Goal: Task Accomplishment & Management: Manage account settings

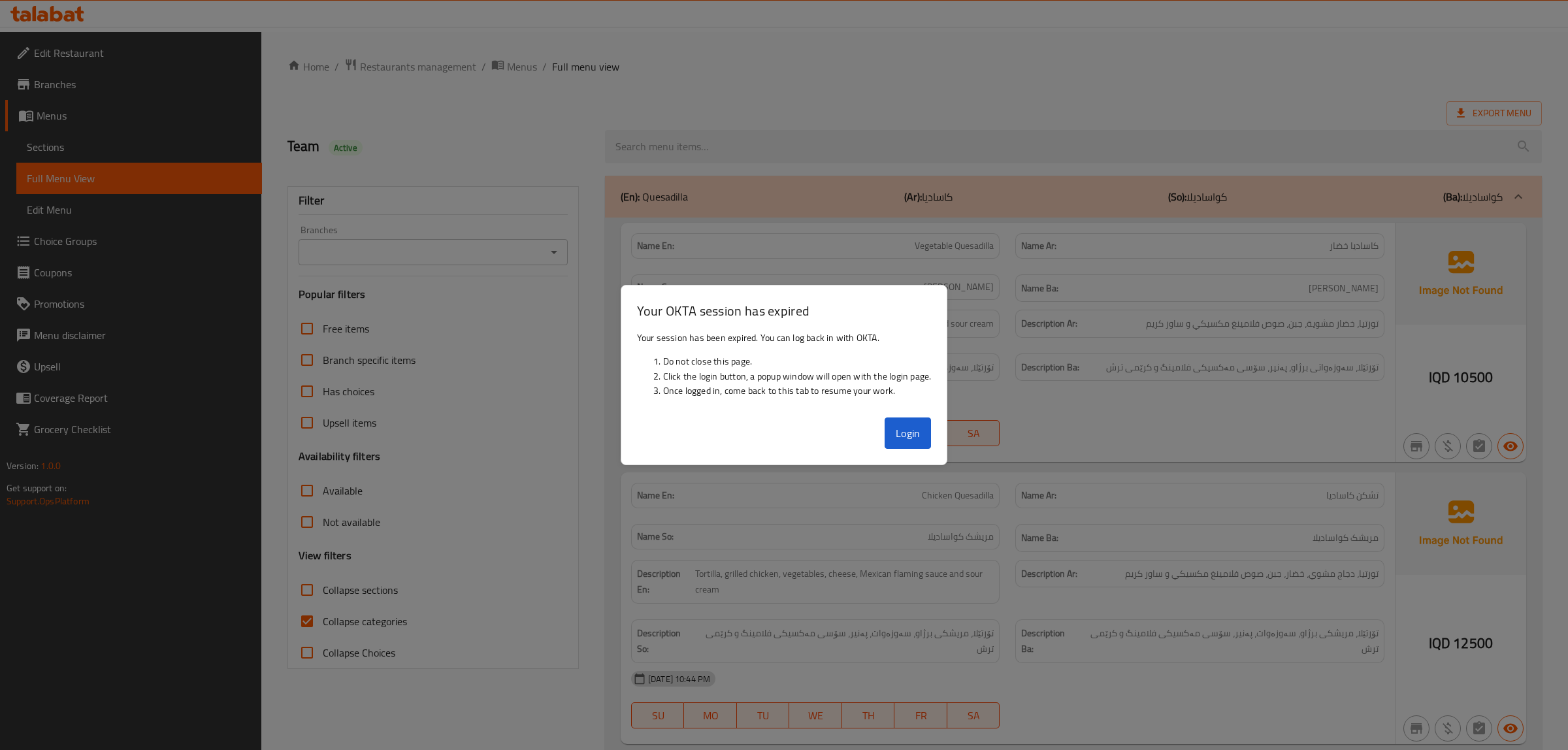
click at [909, 438] on button "Login" at bounding box center [907, 433] width 47 height 31
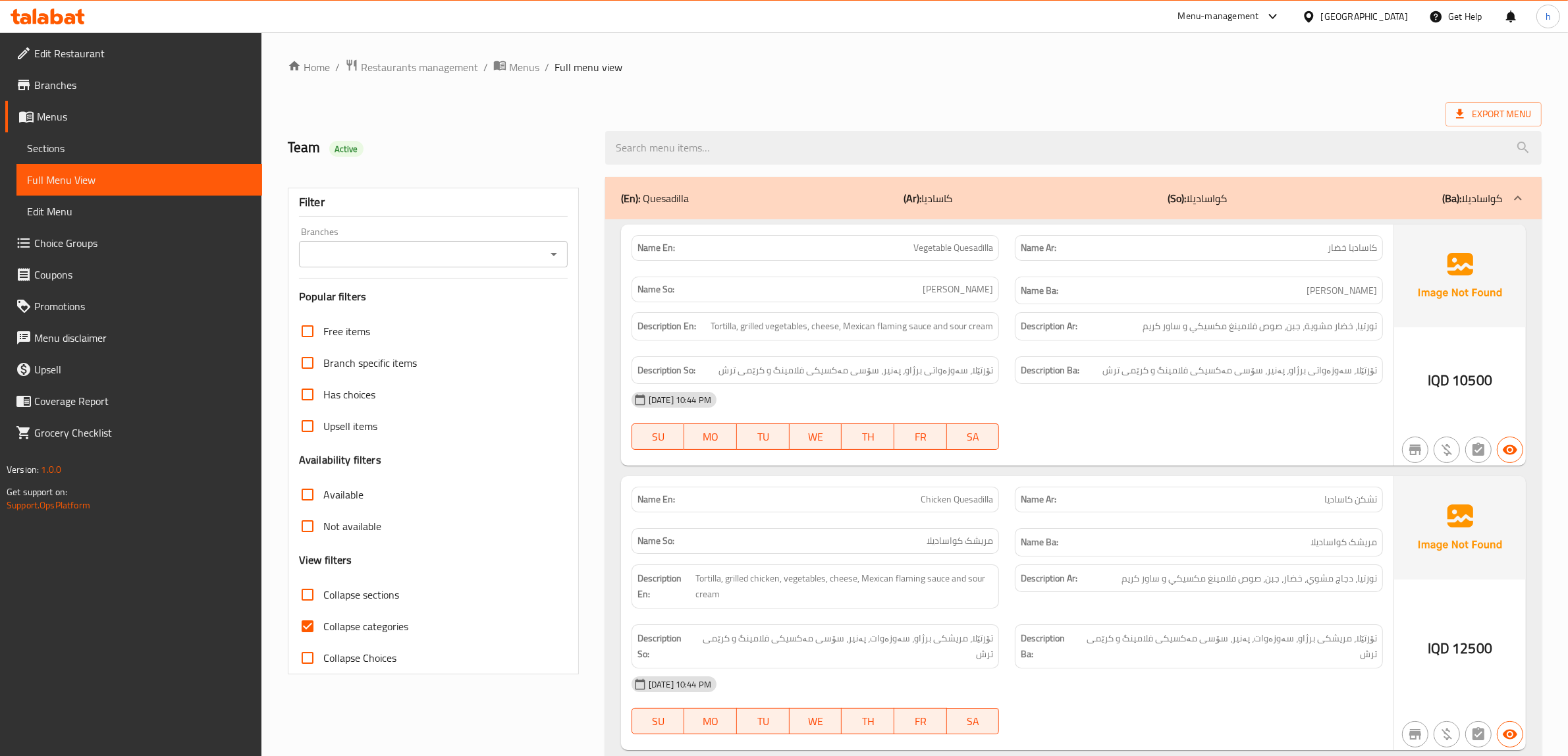
click at [51, 25] on div at bounding box center [48, 16] width 75 height 16
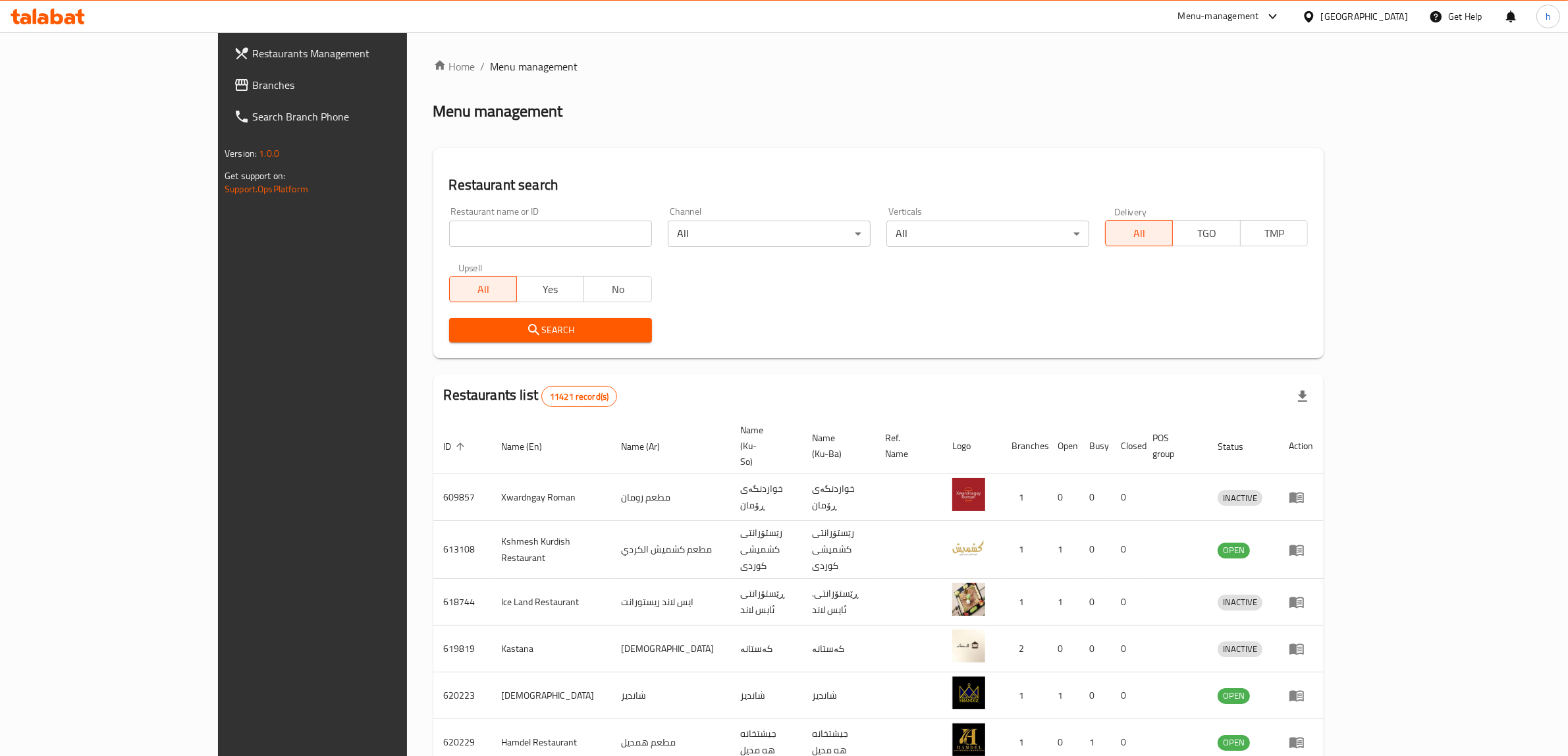
click at [449, 225] on input "search" at bounding box center [550, 233] width 203 height 26
drag, startPoint x: 92, startPoint y: 84, endPoint x: 133, endPoint y: 123, distance: 56.6
click at [252, 84] on span "Branches" at bounding box center [361, 85] width 217 height 16
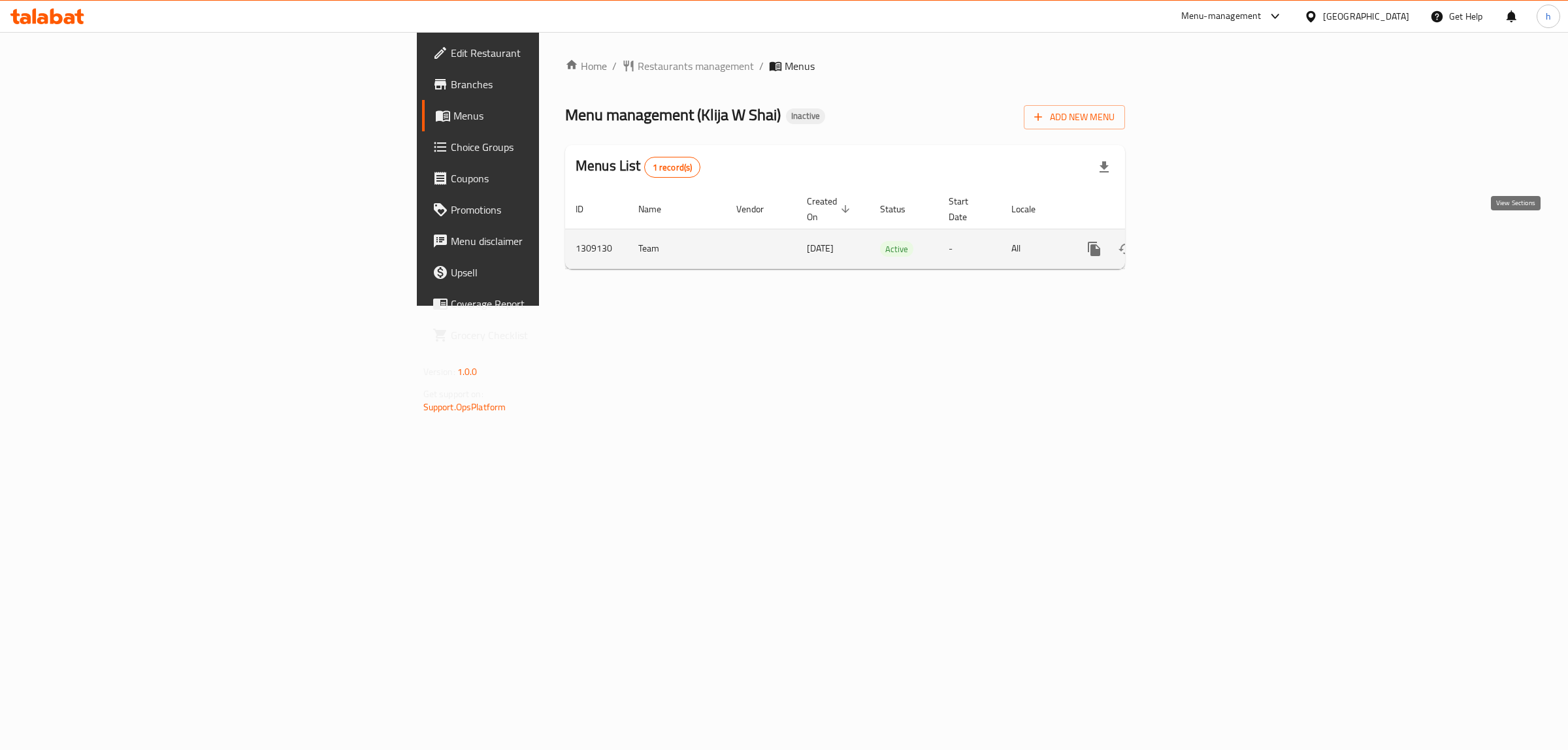
click at [1196, 241] on icon "enhanced table" at bounding box center [1188, 249] width 15 height 15
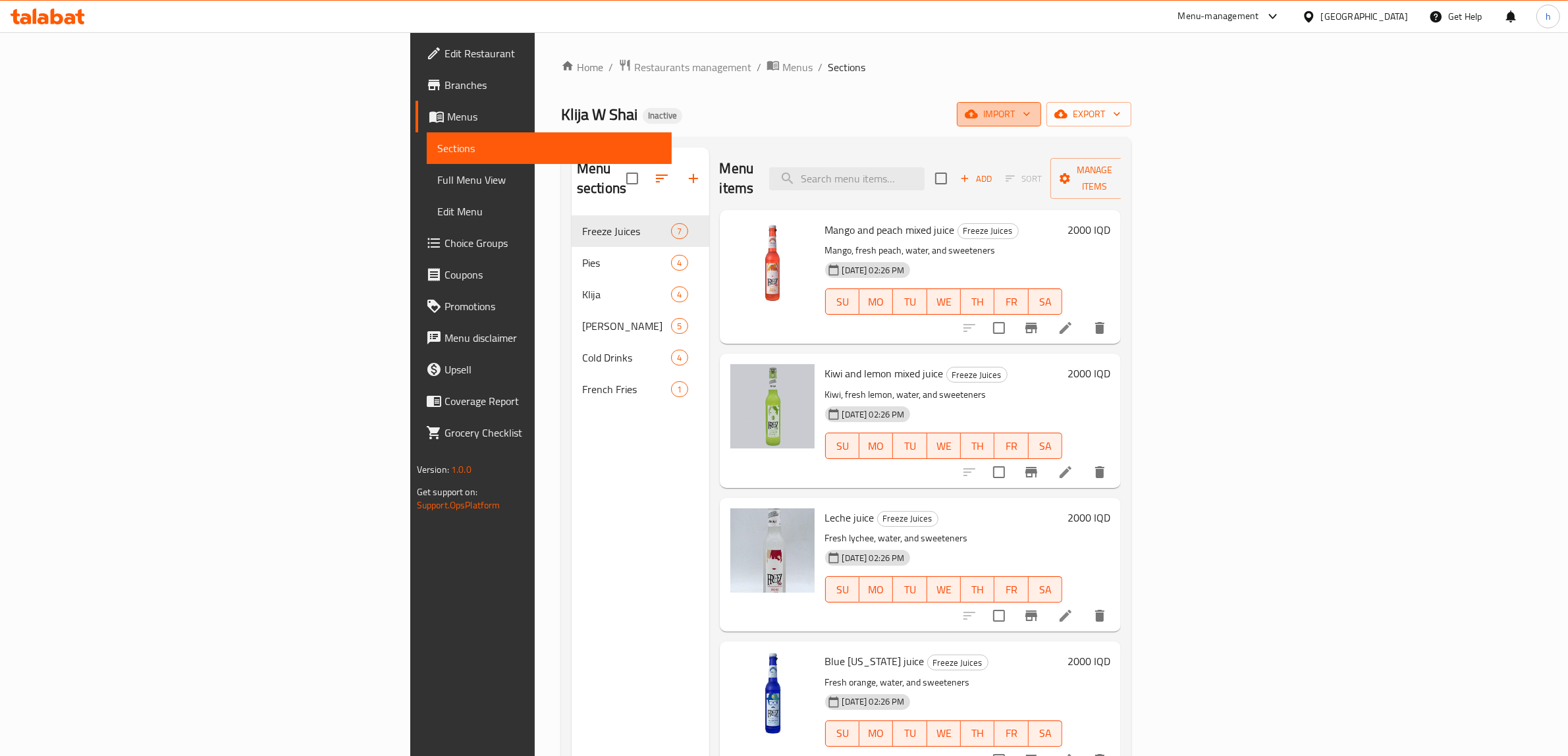
click at [1031, 118] on span "import" at bounding box center [999, 113] width 63 height 16
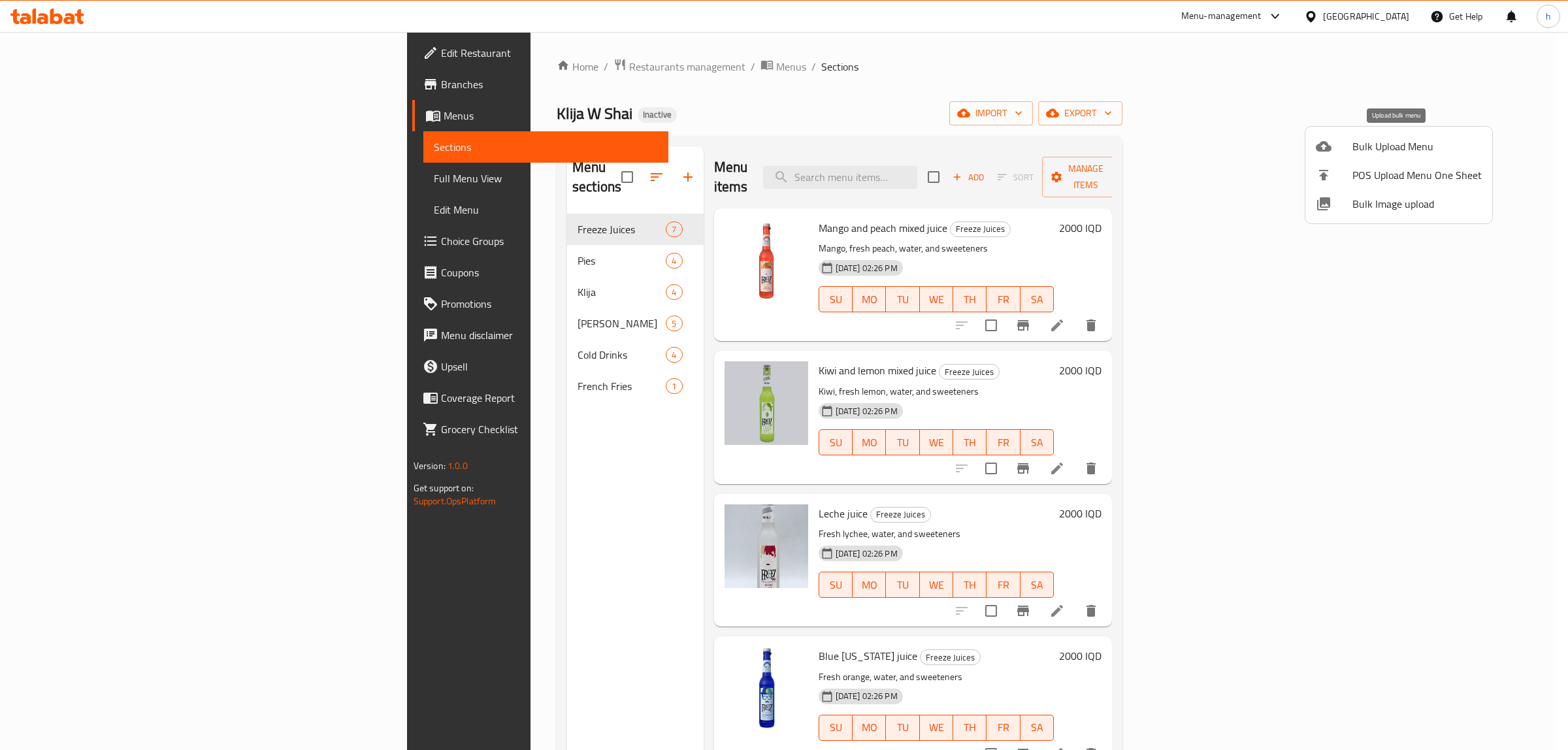
click at [1390, 138] on span "Bulk Upload Menu" at bounding box center [1417, 146] width 129 height 15
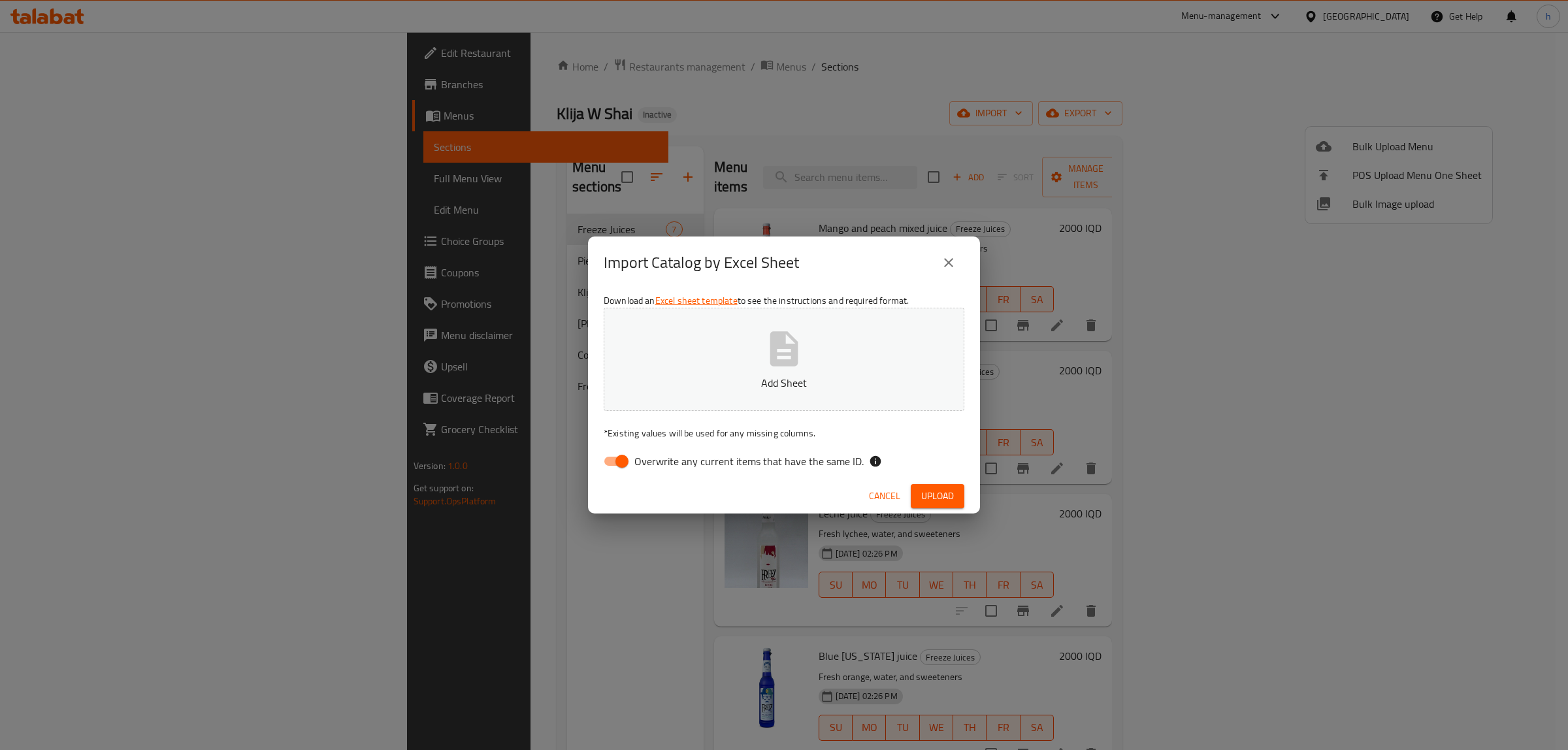
click at [621, 461] on input "Overwrite any current items that have the same ID." at bounding box center [621, 461] width 75 height 25
checkbox input "false"
click at [940, 497] on span "Upload" at bounding box center [937, 496] width 33 height 16
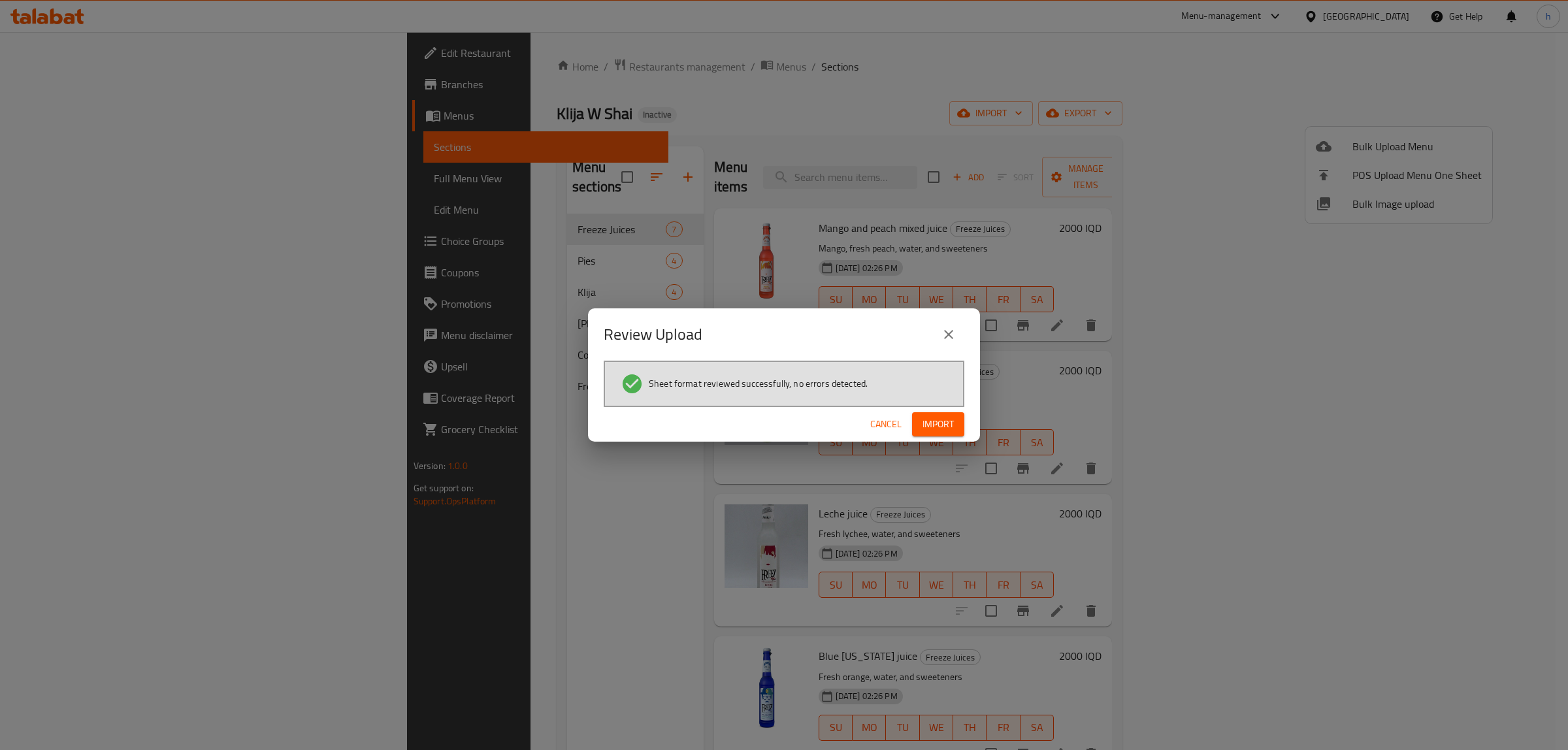
click at [941, 426] on span "Import" at bounding box center [938, 424] width 31 height 16
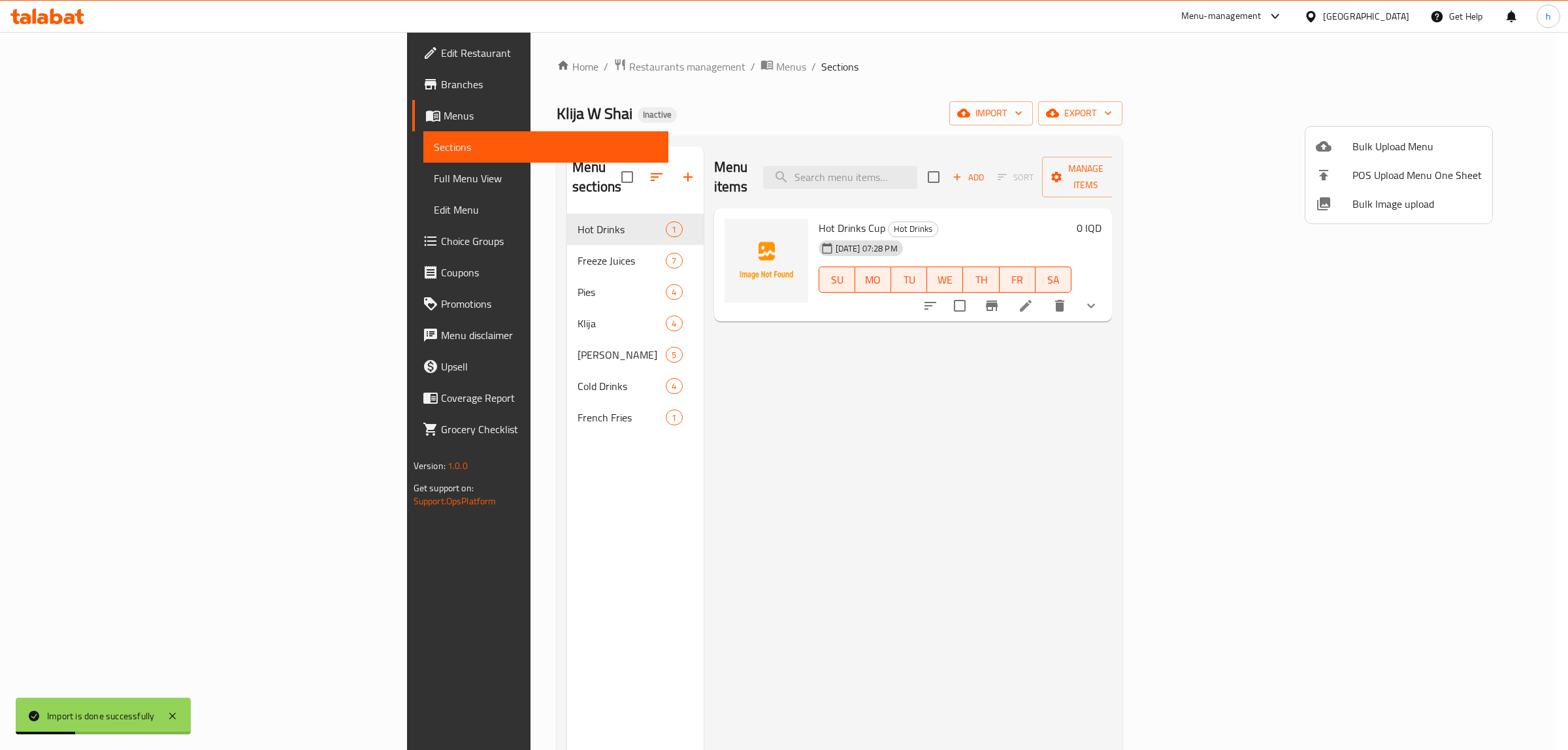
click at [326, 333] on div at bounding box center [784, 375] width 1568 height 750
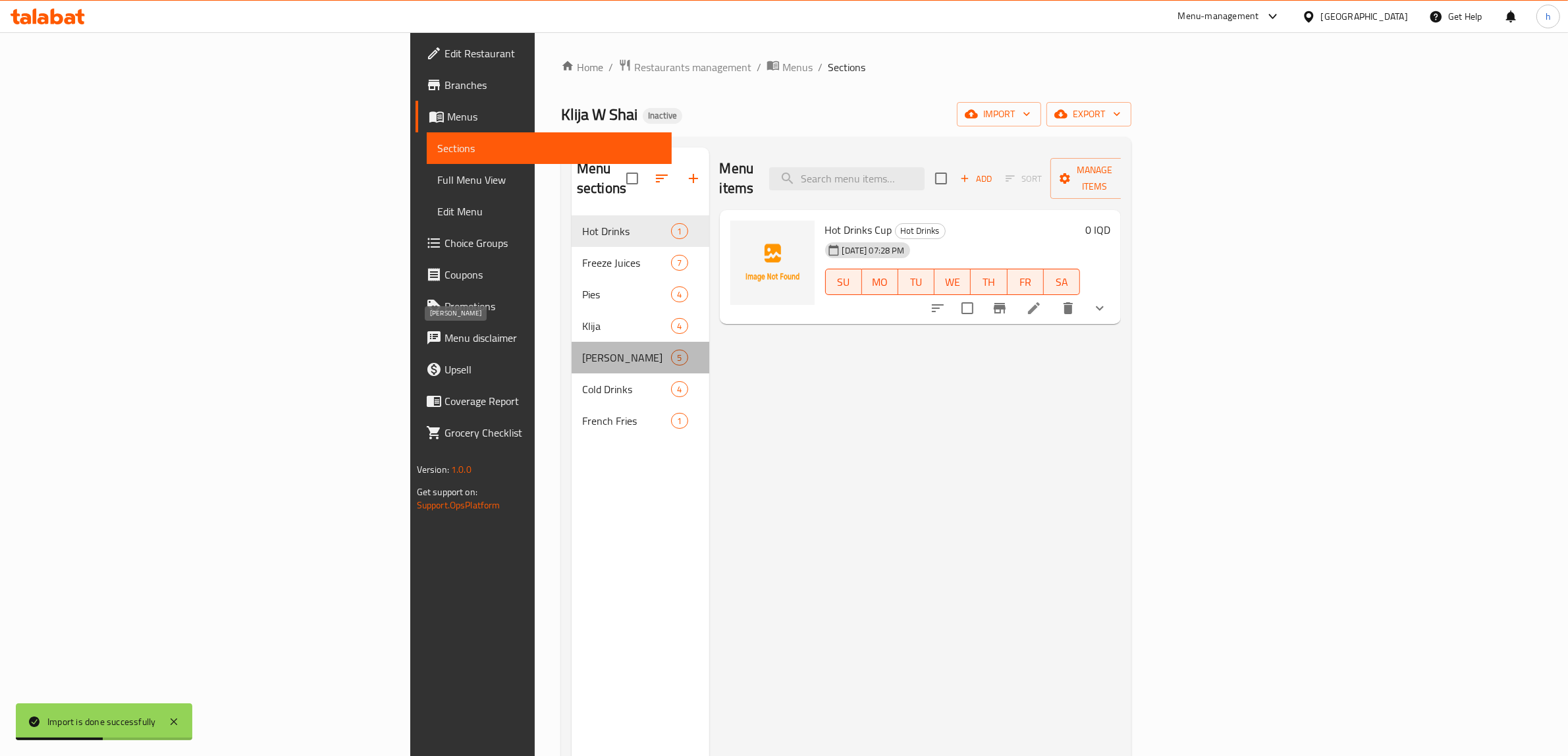
click at [582, 349] on span "Borek" at bounding box center [626, 357] width 89 height 16
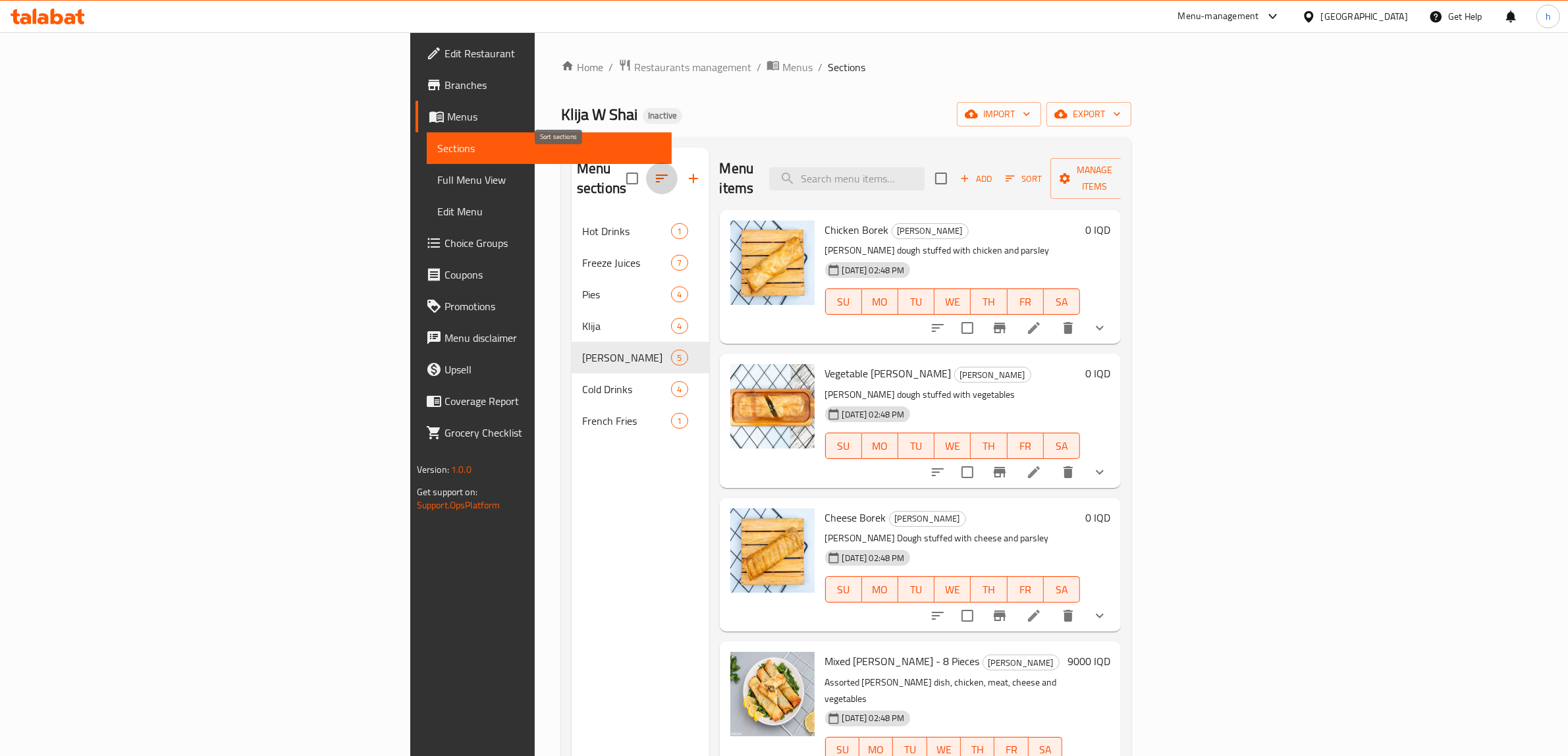
click at [654, 171] on icon "button" at bounding box center [662, 178] width 16 height 16
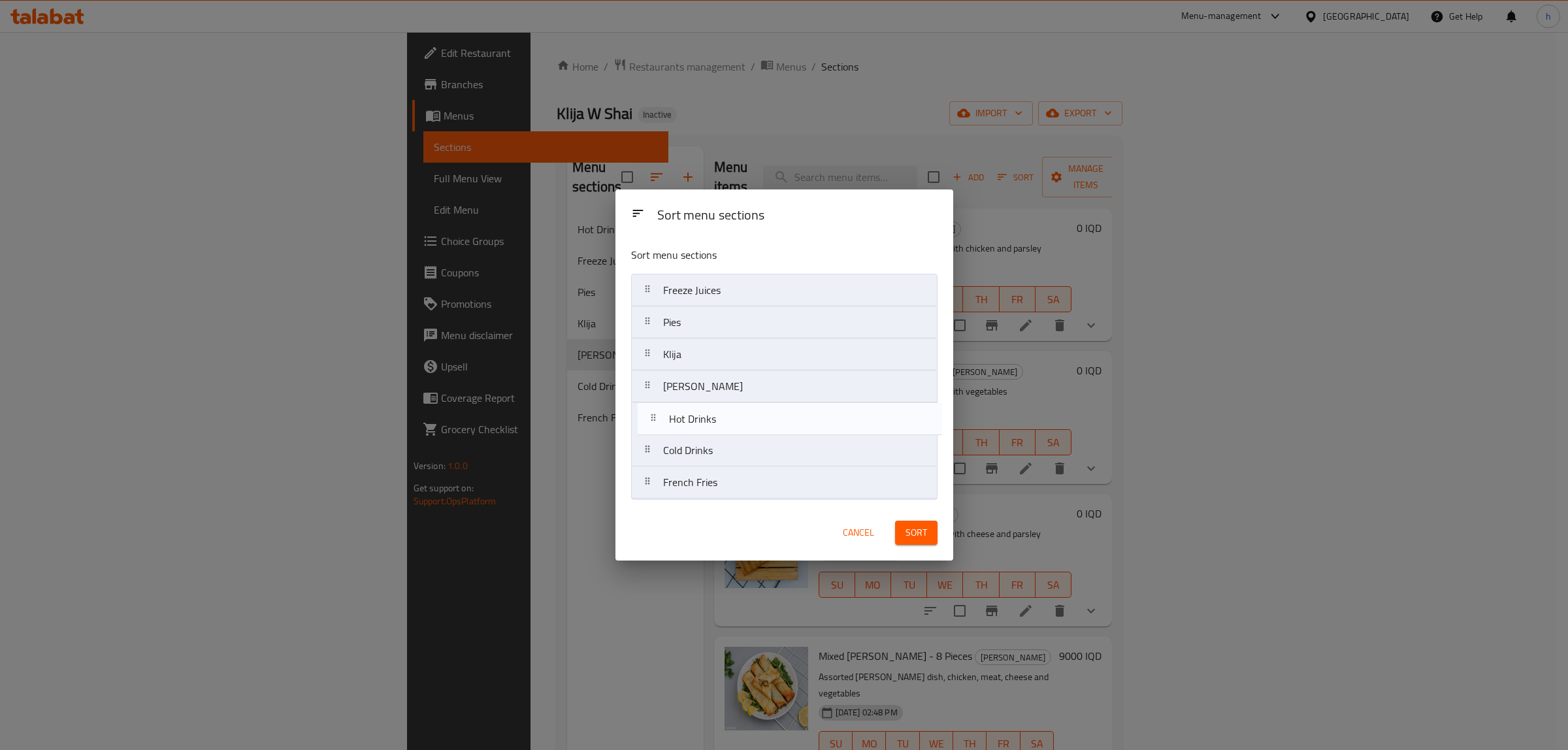
drag, startPoint x: 710, startPoint y: 294, endPoint x: 714, endPoint y: 435, distance: 141.1
click at [714, 435] on nav "Hot Drinks Freeze Juices Pies Klija Borek Cold Drinks French Fries" at bounding box center [784, 387] width 306 height 225
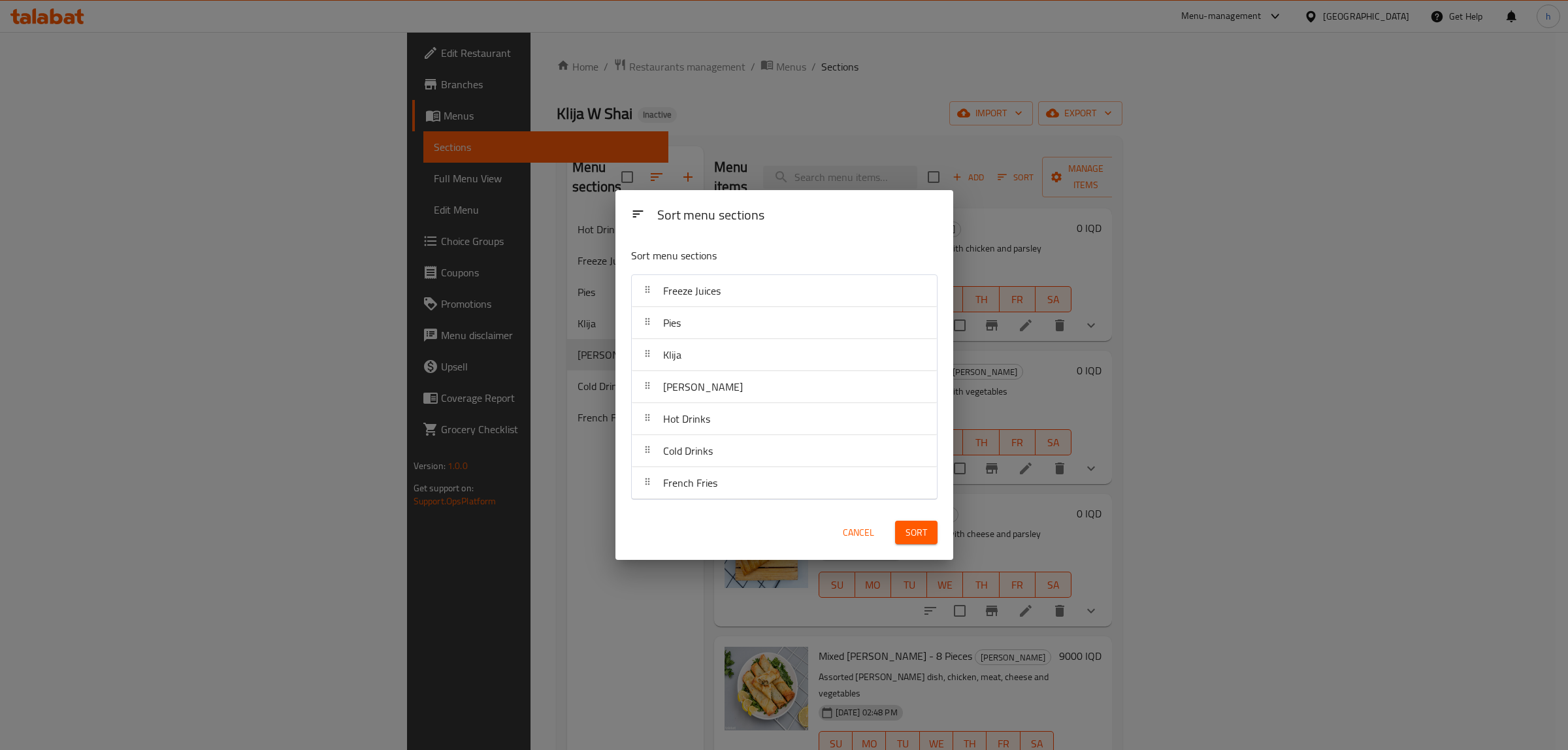
click at [926, 535] on span "Sort" at bounding box center [916, 532] width 22 height 16
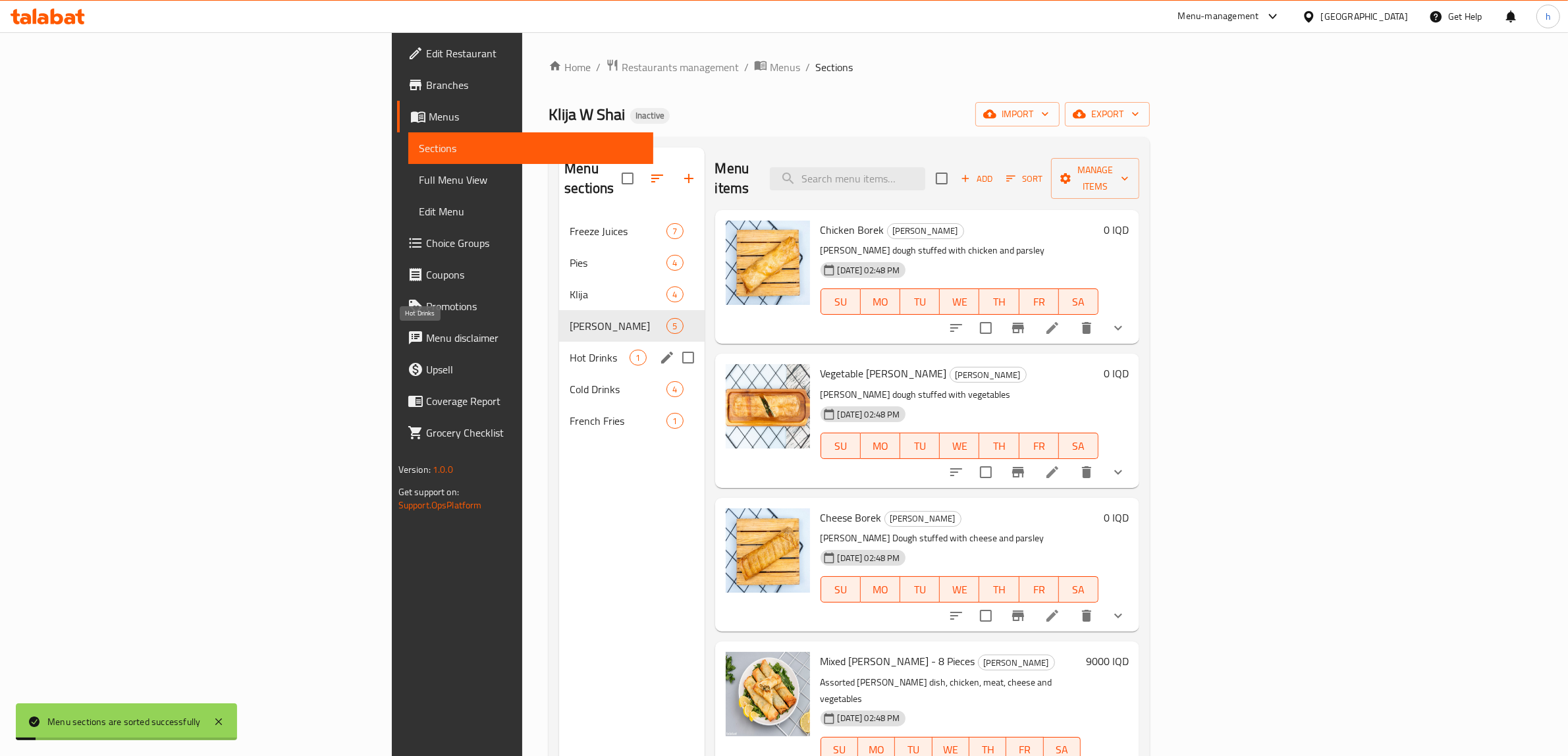
click at [569, 349] on span "Hot Drinks" at bounding box center [599, 357] width 60 height 16
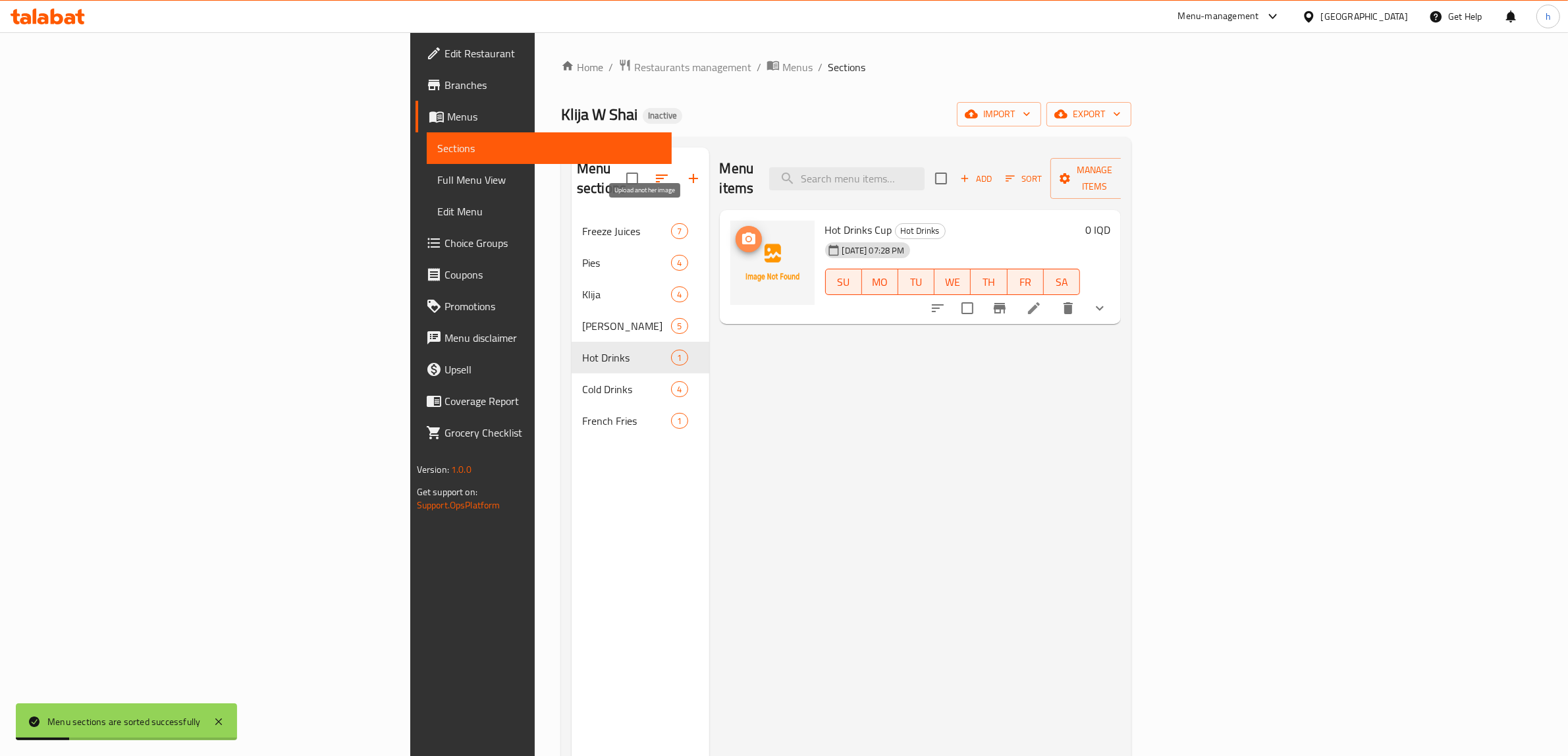
click at [746, 237] on circle "upload picture" at bounding box center [748, 239] width 4 height 4
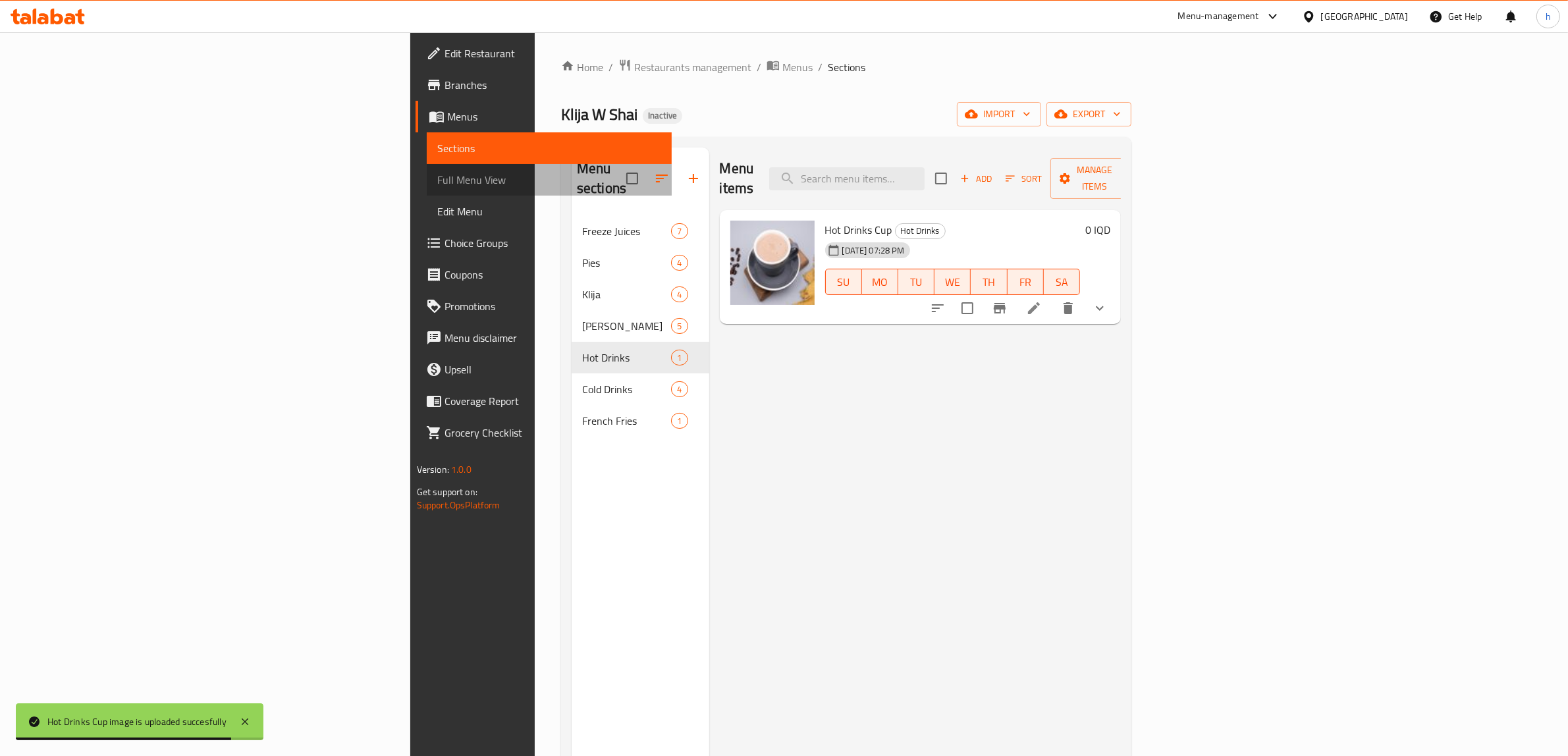
click at [427, 189] on link "Full Menu View" at bounding box center [550, 180] width 246 height 32
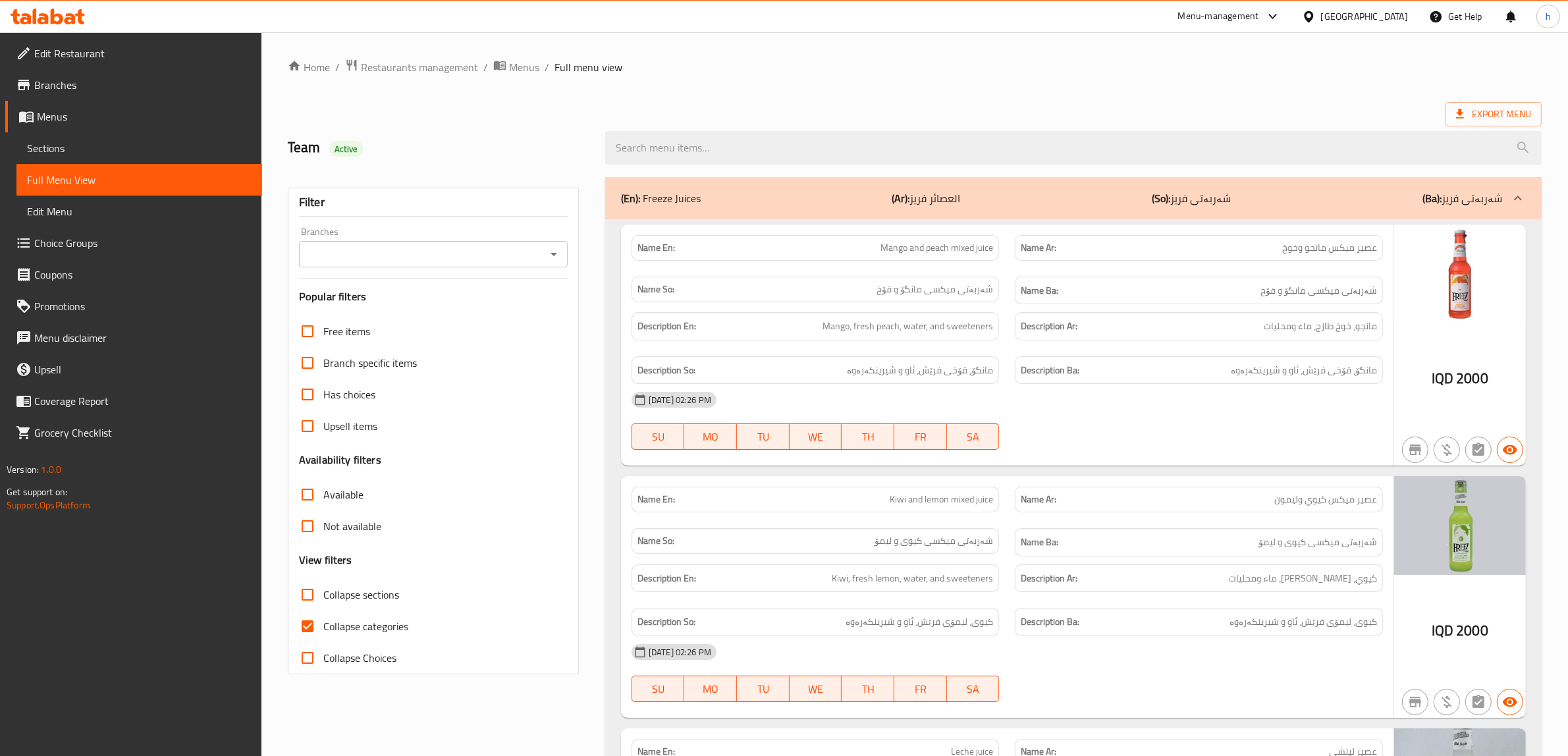
click at [552, 256] on icon "Open" at bounding box center [554, 254] width 16 height 16
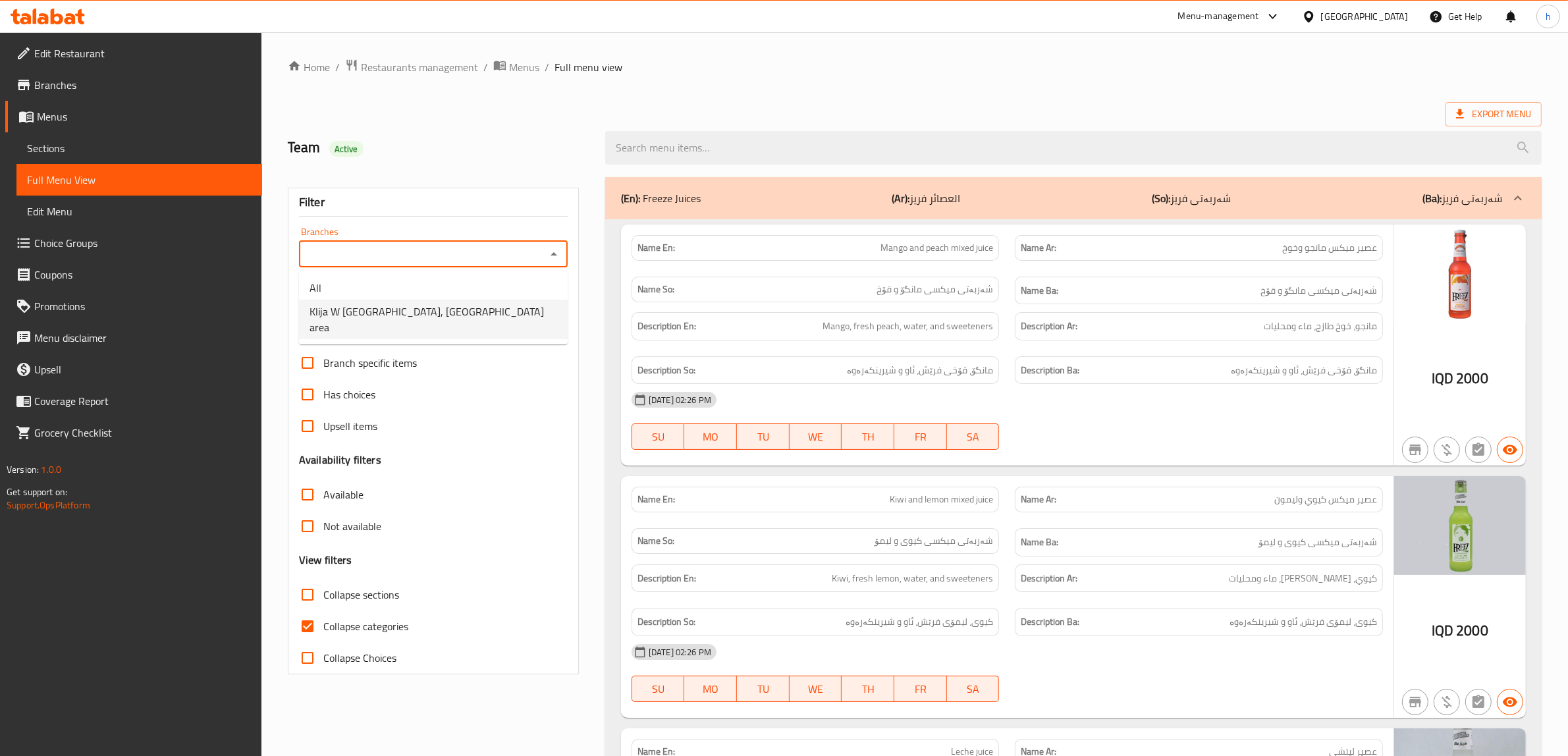
click at [374, 311] on span "Klija W Shai, Sadr area" at bounding box center [433, 319] width 247 height 32
type input "Klija W Shai, Sadr area"
click at [313, 629] on input "Collapse categories" at bounding box center [307, 626] width 32 height 32
checkbox input "false"
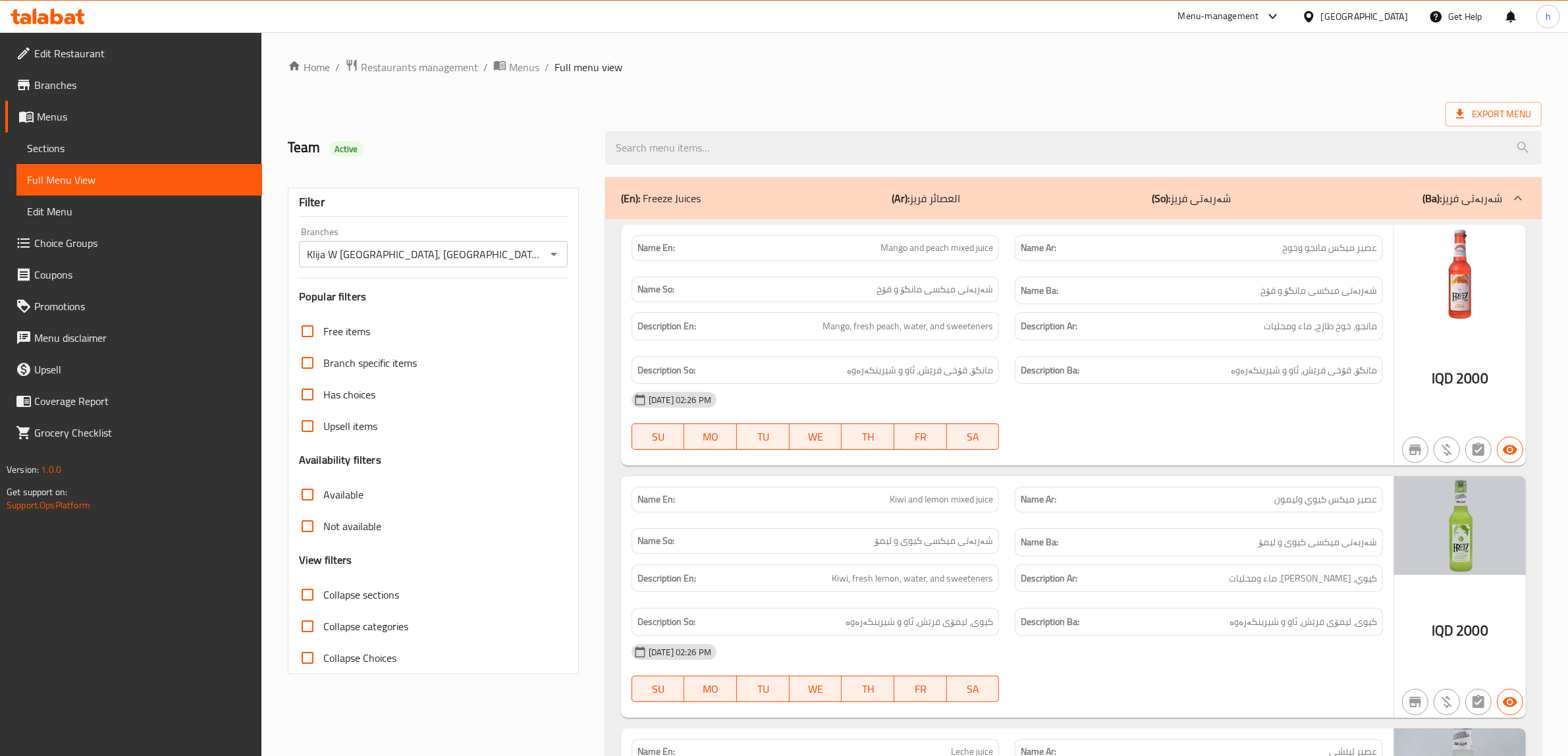
click at [309, 603] on input "Collapse sections" at bounding box center [307, 594] width 32 height 32
checkbox input "true"
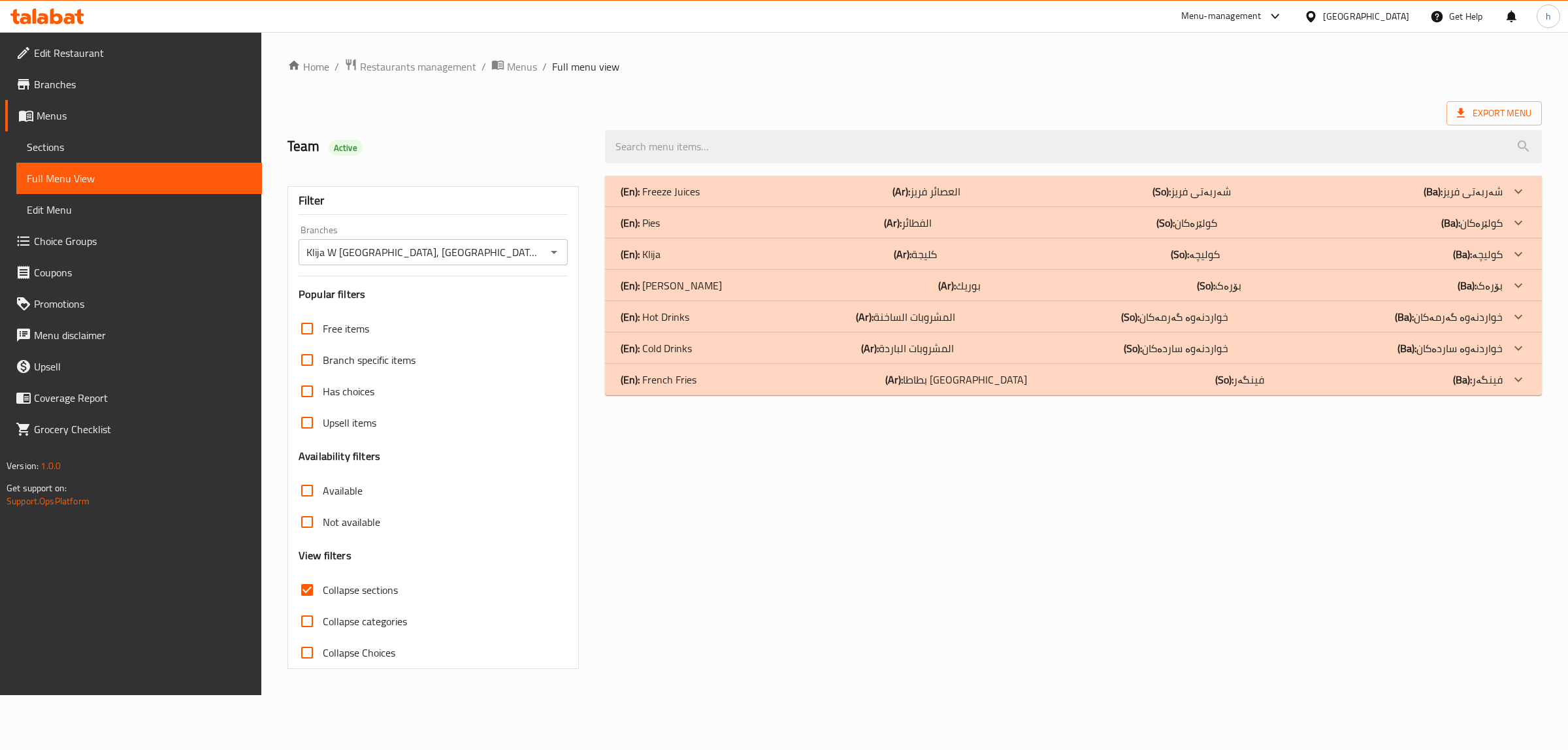
click at [678, 199] on p "(En): Hot Drinks" at bounding box center [660, 192] width 79 height 15
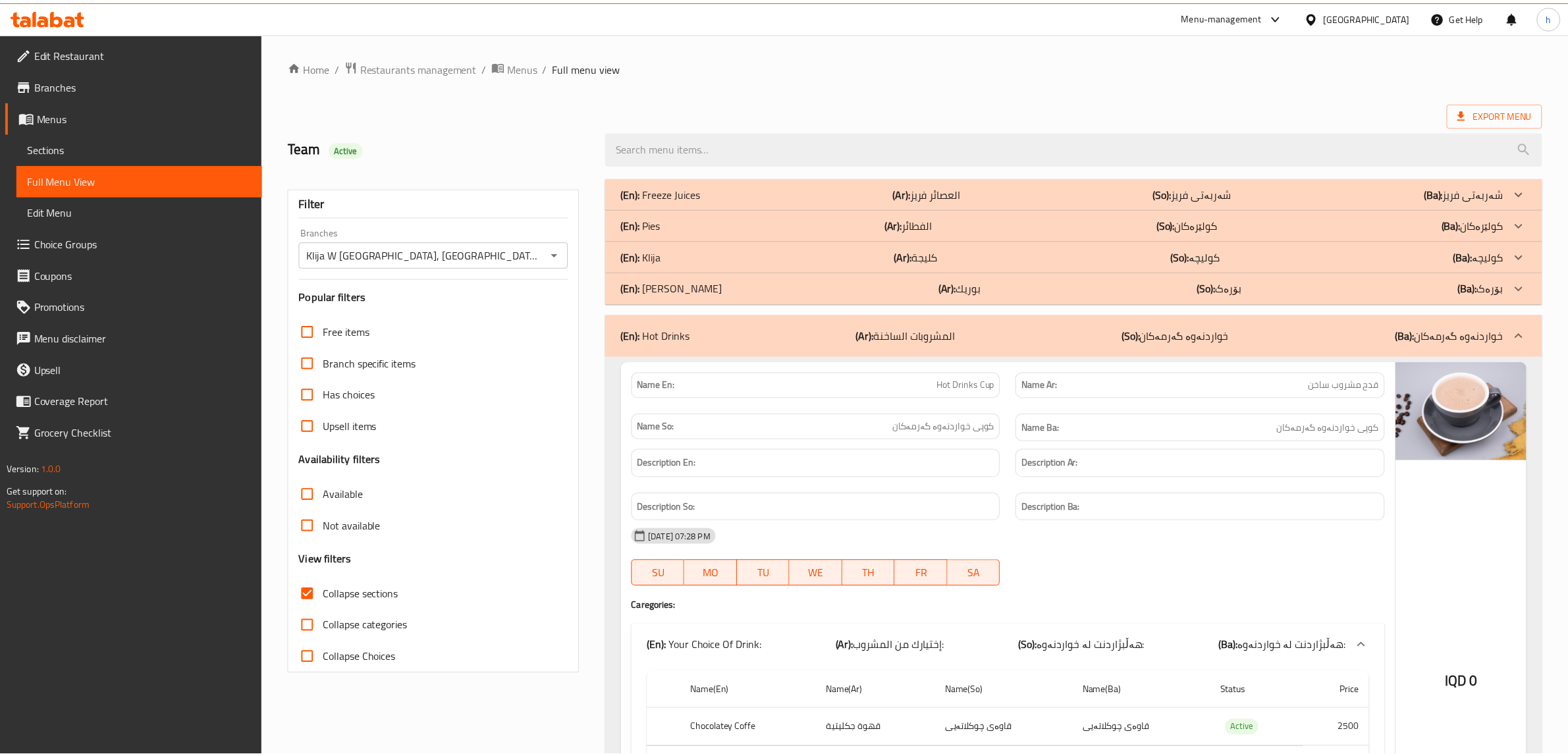
scroll to position [311, 0]
